Goal: Task Accomplishment & Management: Use online tool/utility

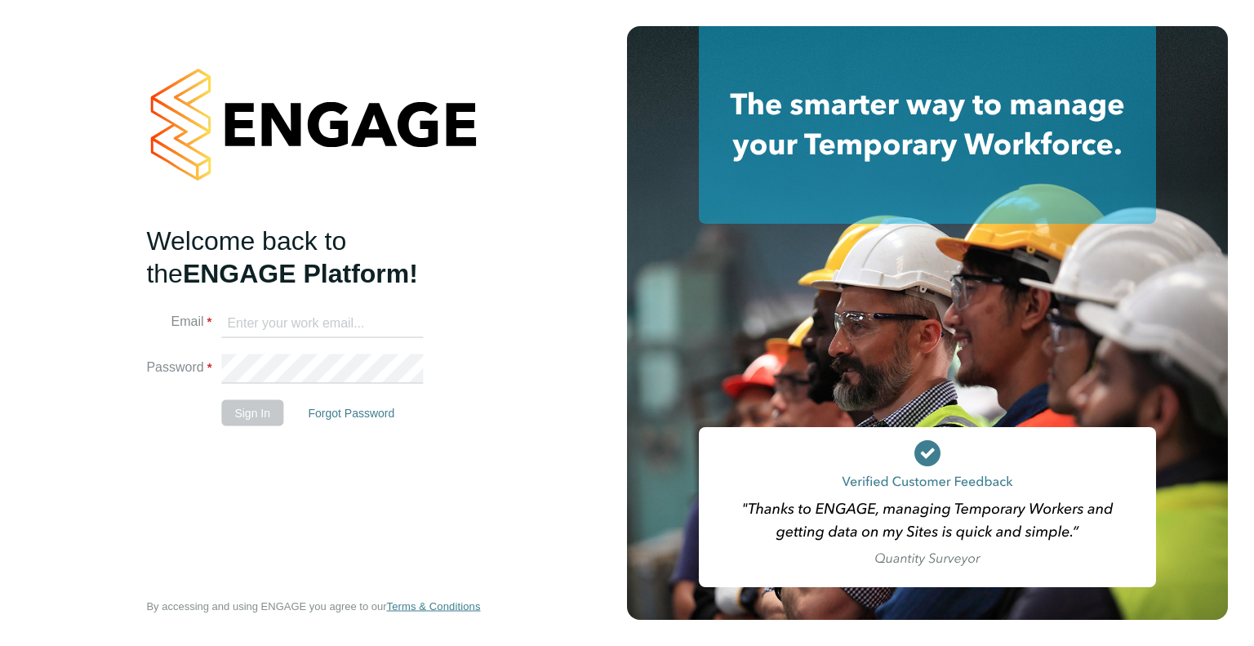
type input "[EMAIL_ADDRESS][DOMAIN_NAME]"
click at [248, 418] on button "Sign In" at bounding box center [252, 412] width 62 height 26
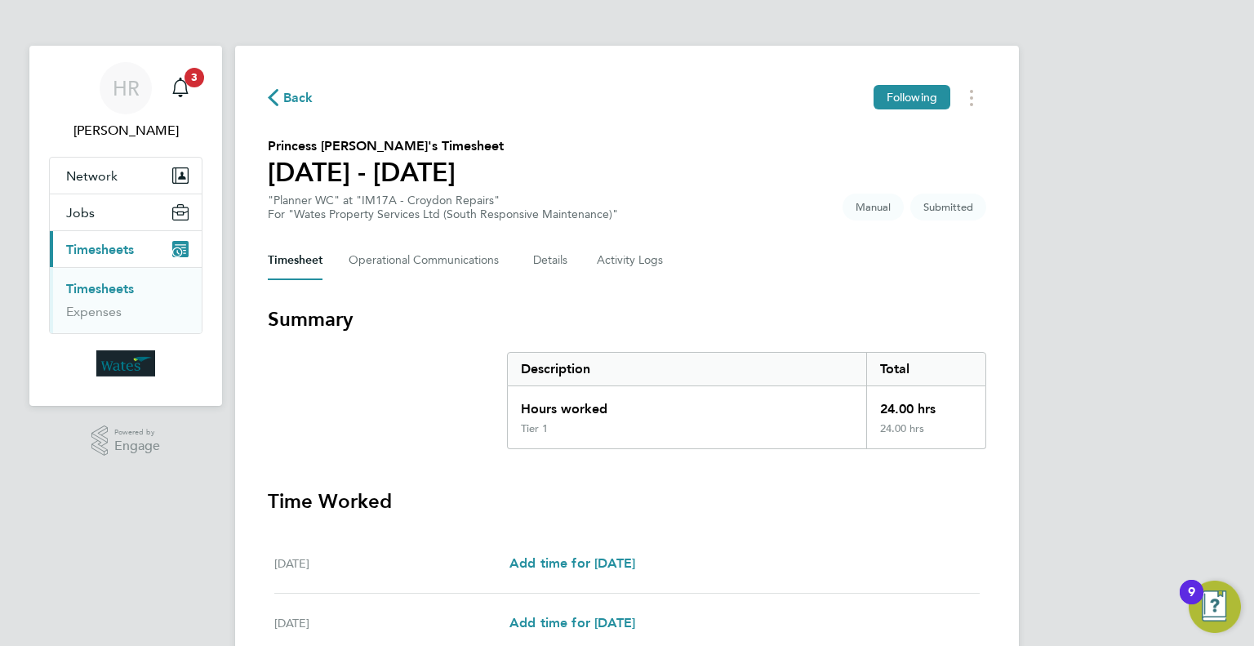
drag, startPoint x: 1253, startPoint y: 213, endPoint x: 1250, endPoint y: 196, distance: 17.5
click at [1250, 196] on div "HR Heather Rattenbury Notifications 3 Applications: Network Sites Jobs Placemen…" at bounding box center [627, 577] width 1254 height 1154
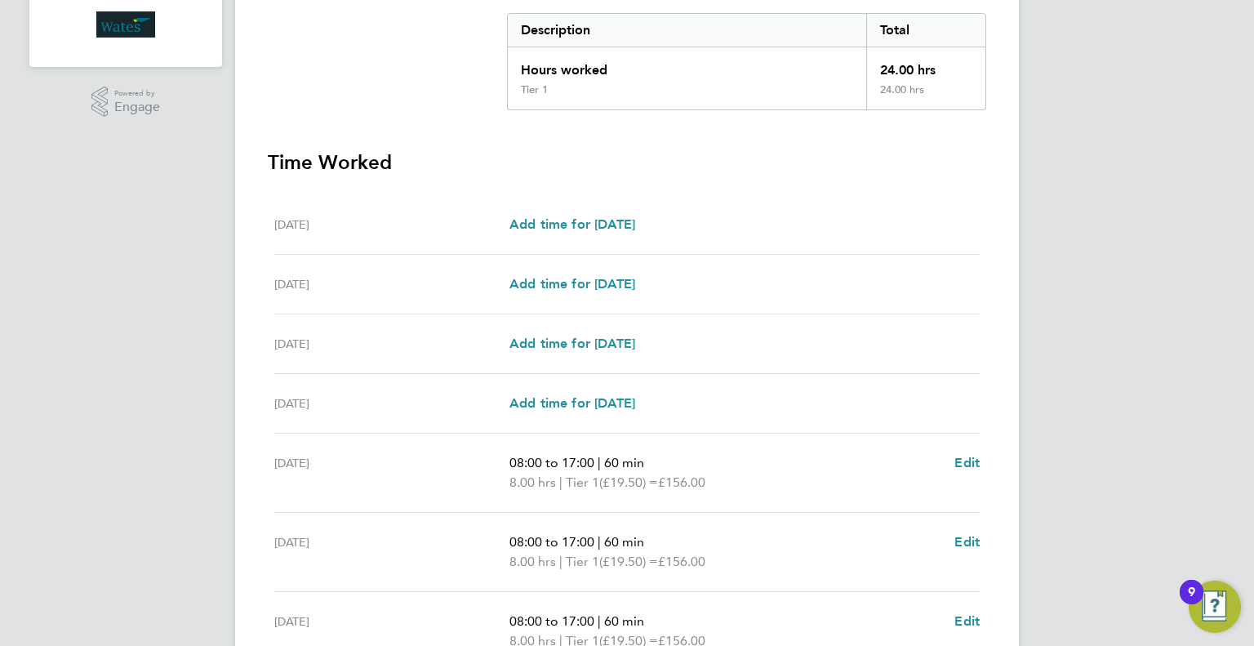
scroll to position [505, 0]
